Goal: Task Accomplishment & Management: Manage account settings

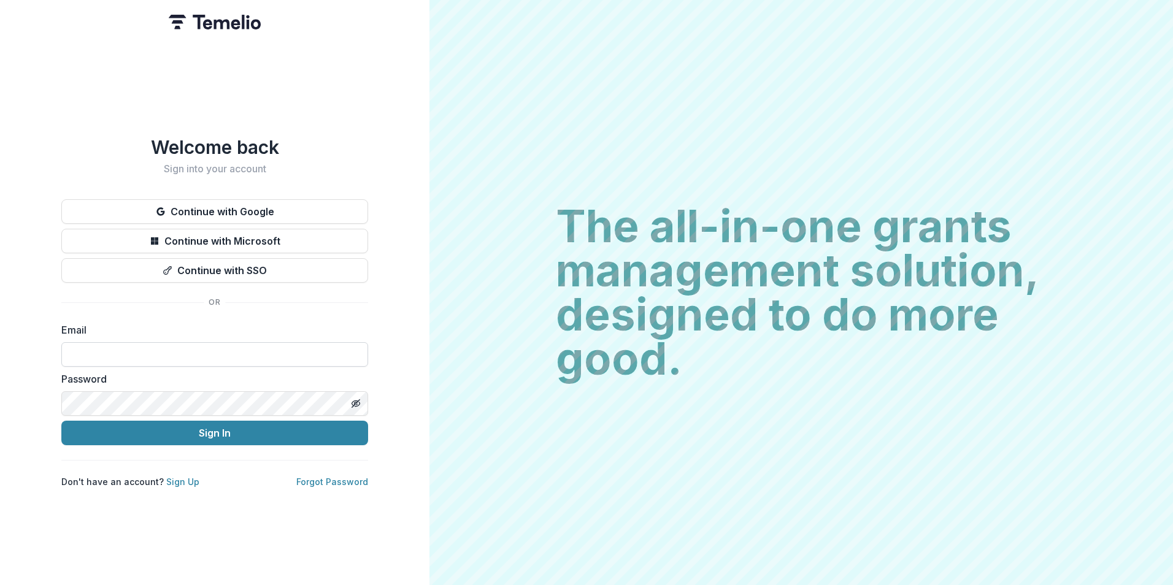
click at [188, 346] on input at bounding box center [214, 354] width 307 height 25
type input "**********"
click at [61, 421] on button "Sign In" at bounding box center [214, 433] width 307 height 25
